Goal: Task Accomplishment & Management: Complete application form

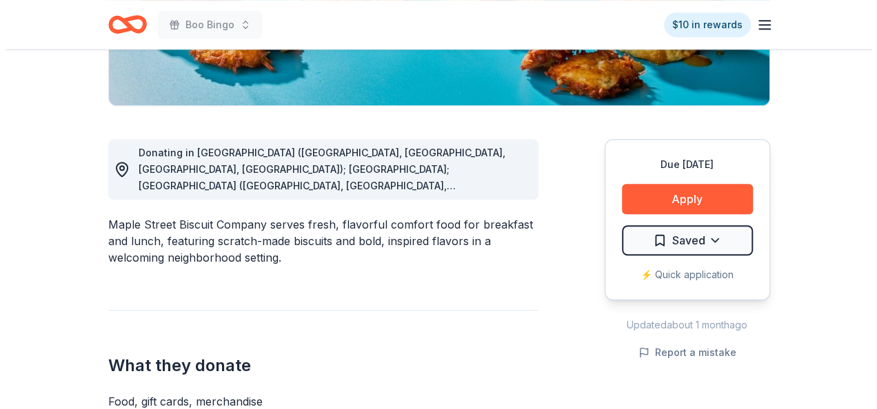
scroll to position [315, 0]
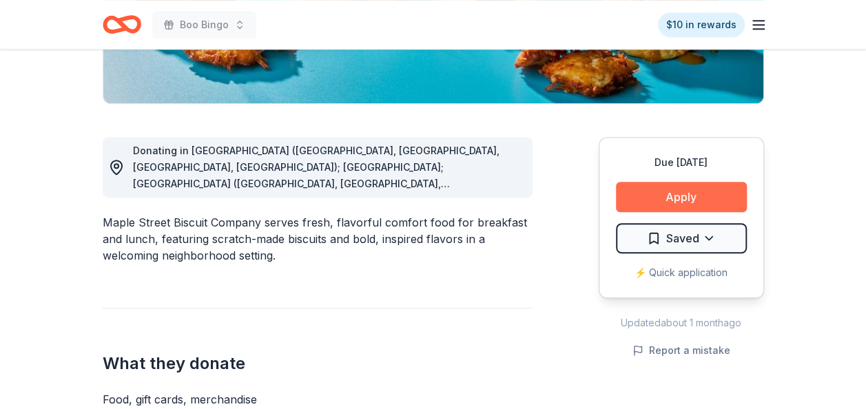
click at [680, 196] on button "Apply" at bounding box center [681, 197] width 131 height 30
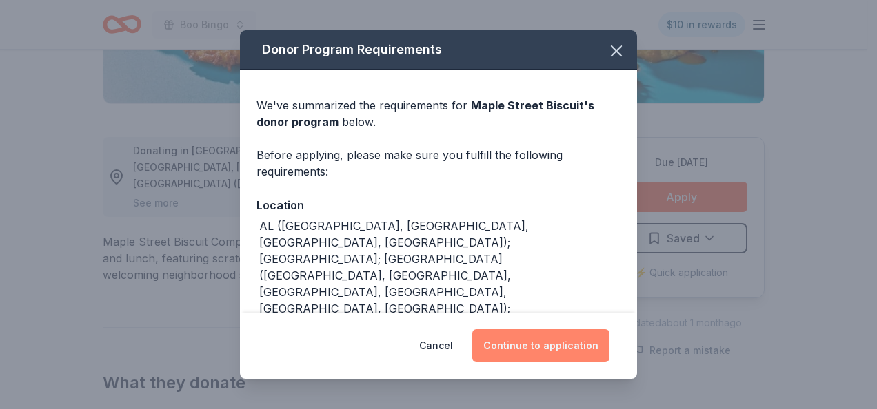
click at [586, 339] on button "Continue to application" at bounding box center [540, 345] width 137 height 33
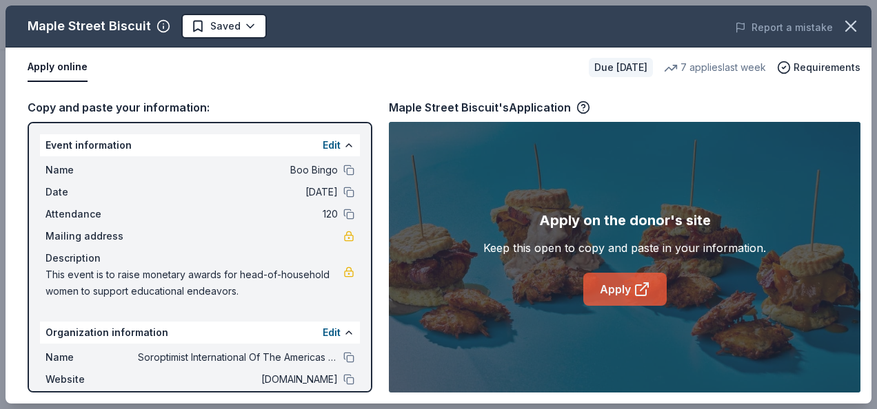
click at [620, 299] on link "Apply" at bounding box center [624, 289] width 83 height 33
click at [580, 100] on div "Maple Street Biscuit's Application" at bounding box center [489, 108] width 201 height 18
click at [580, 101] on icon "button" at bounding box center [583, 108] width 14 height 14
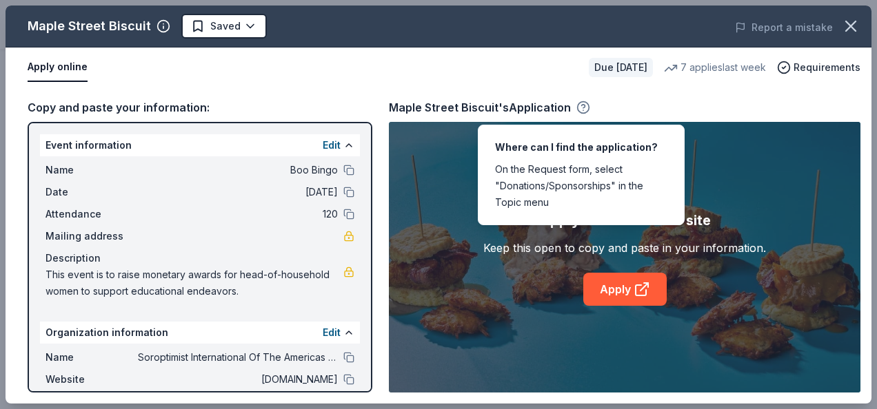
click at [580, 101] on icon "button" at bounding box center [583, 108] width 14 height 14
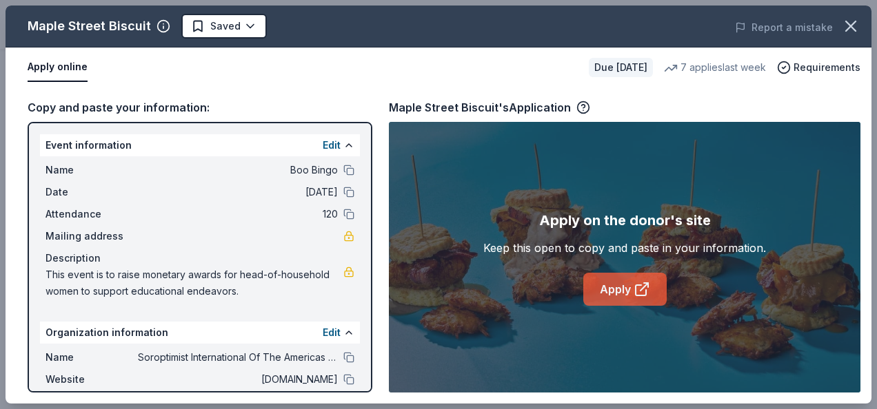
click at [611, 284] on link "Apply" at bounding box center [624, 289] width 83 height 33
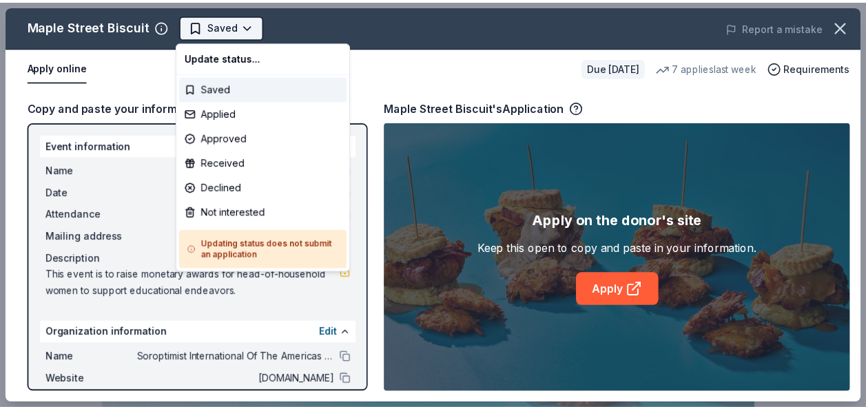
scroll to position [0, 0]
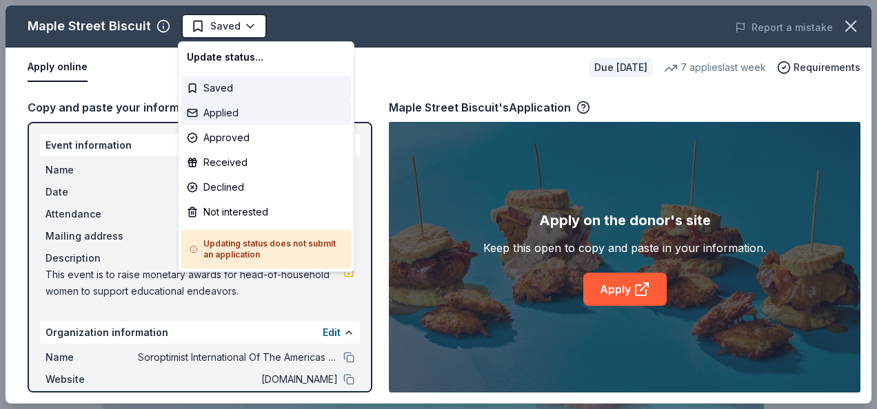
click at [218, 108] on div "Applied" at bounding box center [266, 113] width 170 height 25
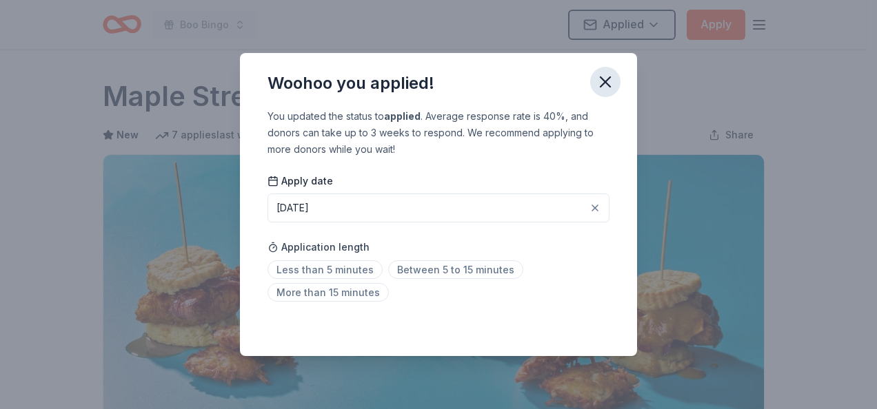
click at [606, 78] on icon "button" at bounding box center [604, 81] width 19 height 19
